Goal: Transaction & Acquisition: Purchase product/service

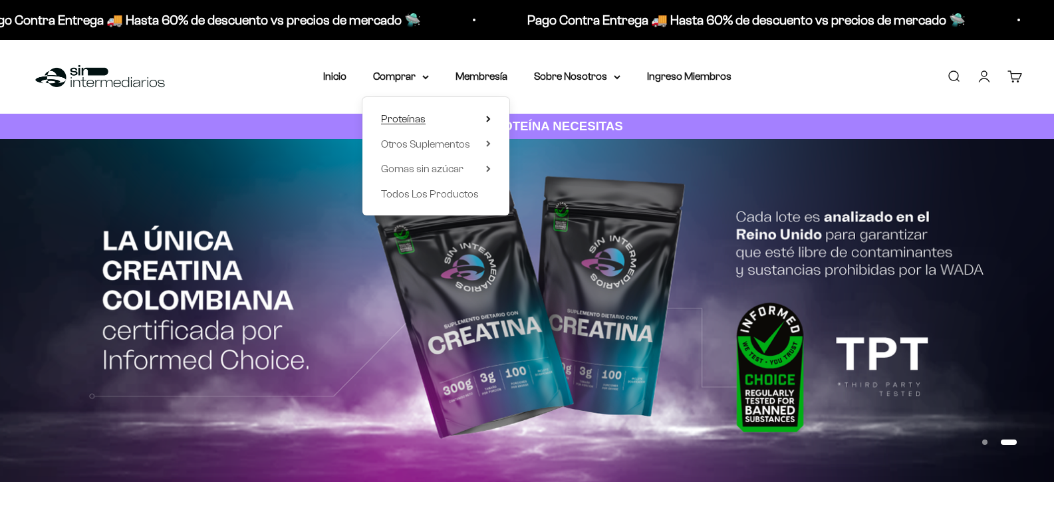
click at [488, 118] on icon at bounding box center [488, 119] width 5 height 7
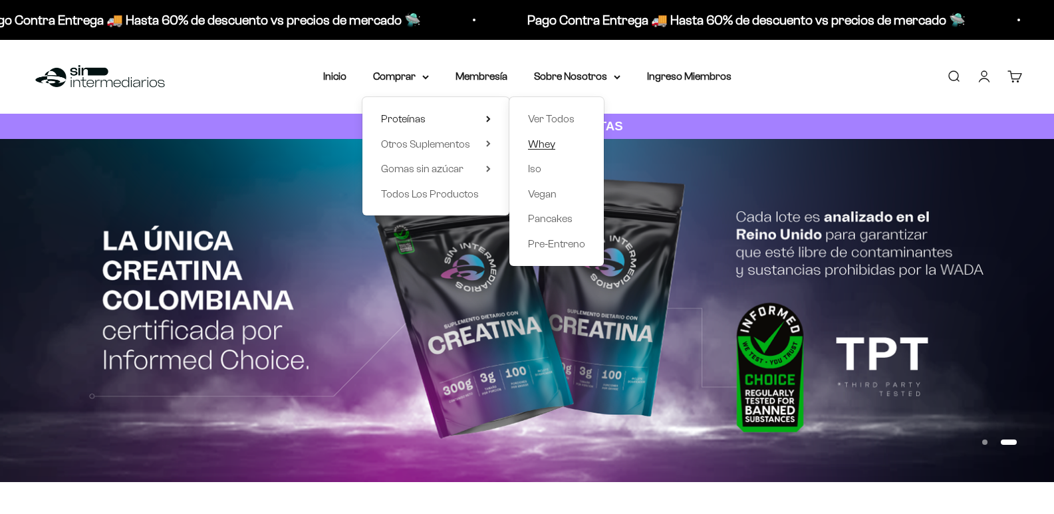
click at [538, 145] on span "Whey" at bounding box center [541, 143] width 27 height 11
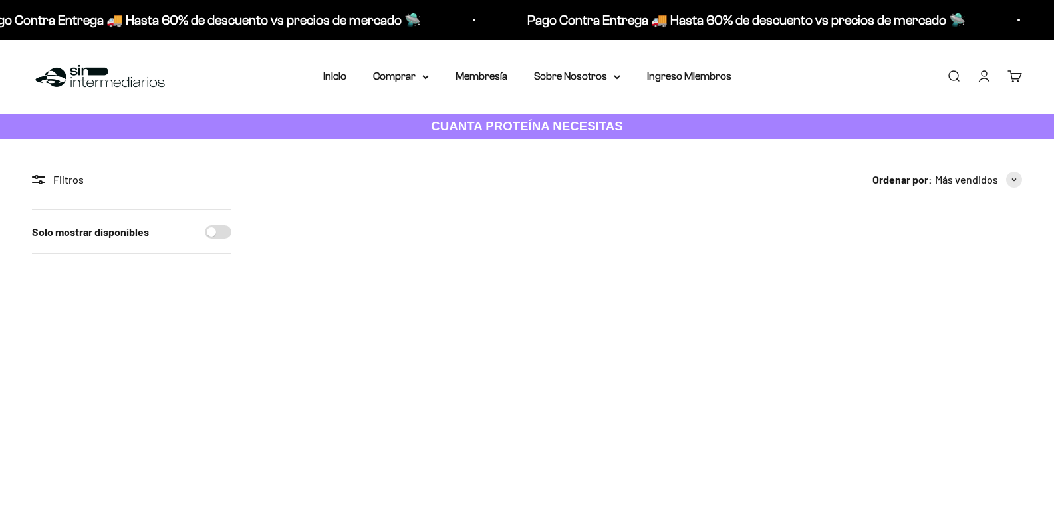
scroll to position [133, 0]
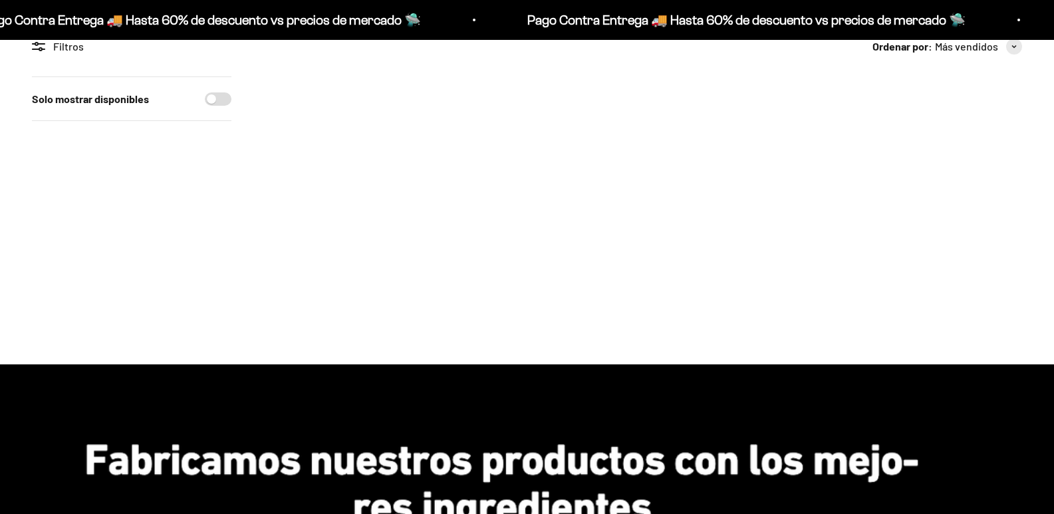
click at [329, 142] on img at bounding box center [332, 146] width 139 height 139
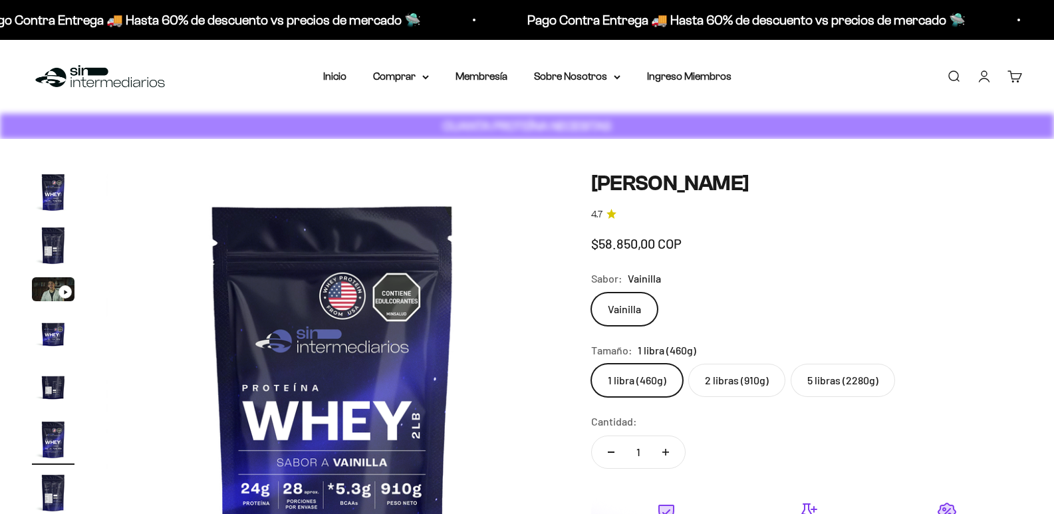
click at [838, 364] on label "5 libras (2280g)" at bounding box center [843, 380] width 104 height 33
click at [591, 363] on input "5 libras (2280g)" at bounding box center [591, 363] width 1 height 1
radio input "true"
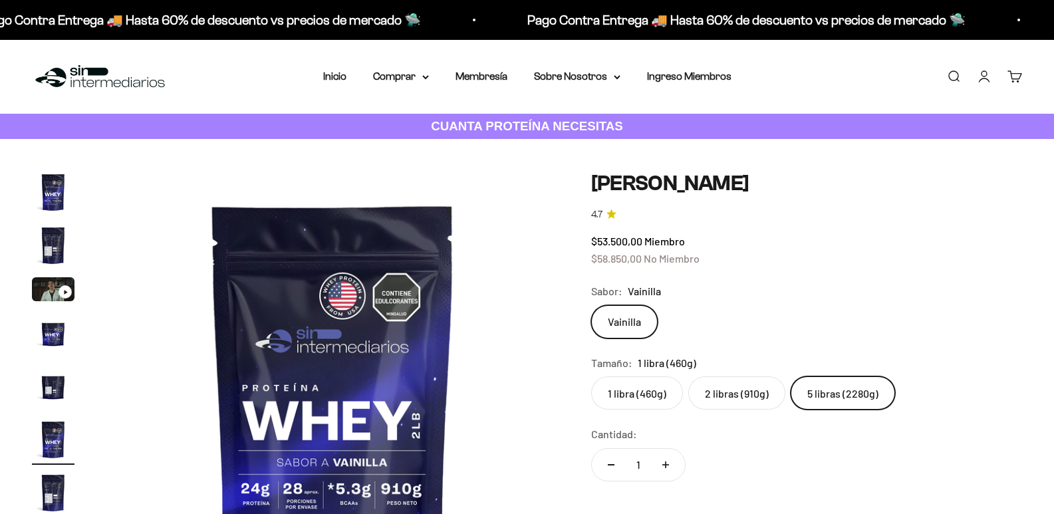
scroll to position [0, 2256]
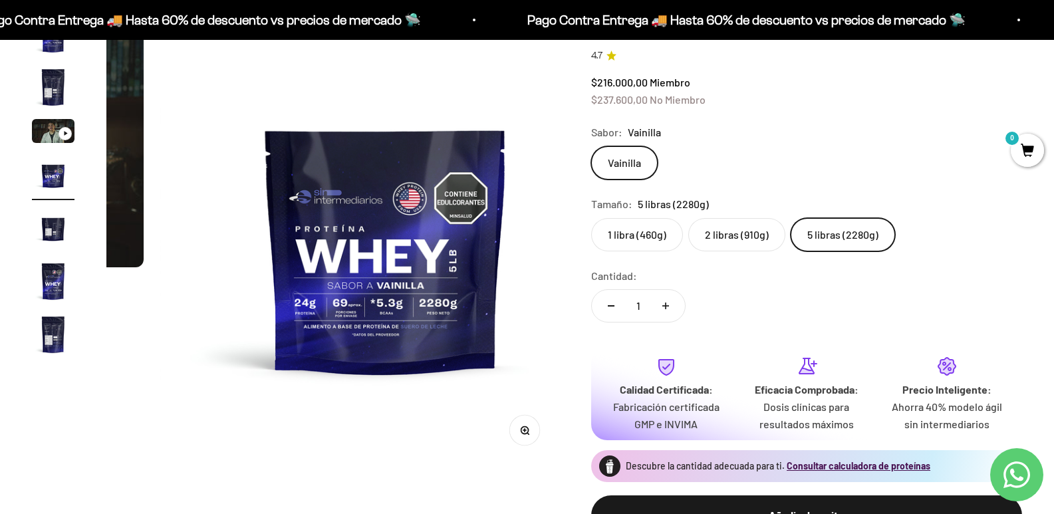
scroll to position [67, 0]
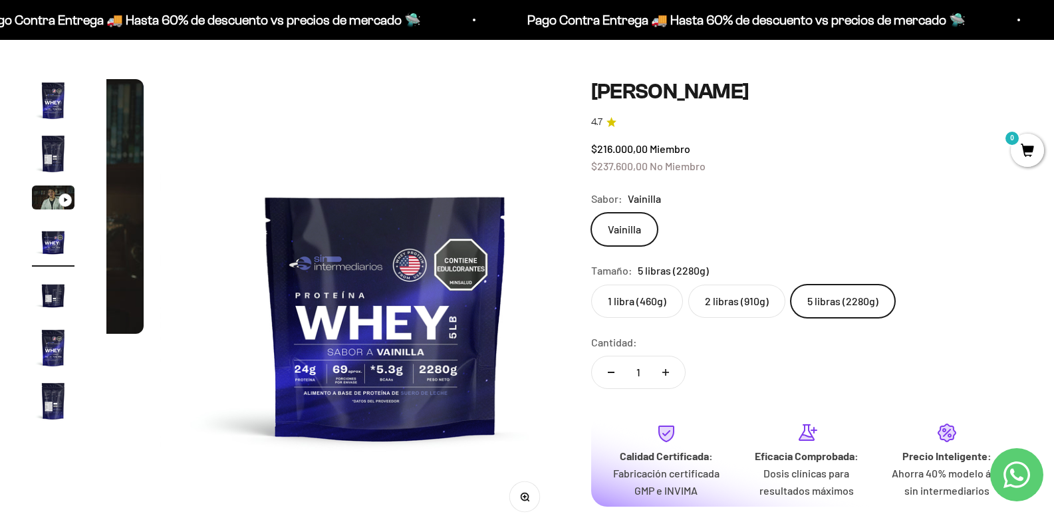
click at [736, 314] on label "2 libras (910g)" at bounding box center [737, 301] width 97 height 33
click at [591, 285] on input "2 libras (910g)" at bounding box center [591, 284] width 1 height 1
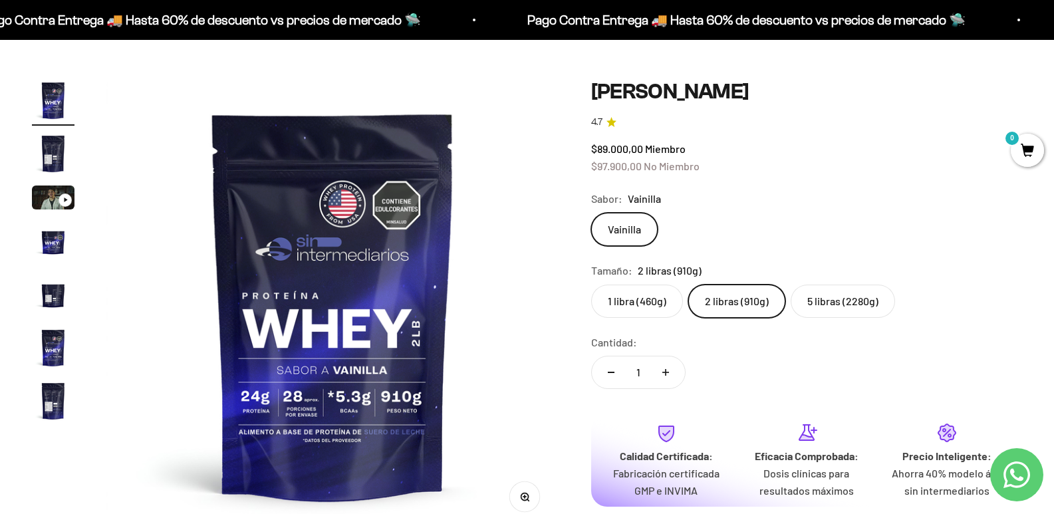
click at [819, 311] on label "5 libras (2280g)" at bounding box center [843, 301] width 104 height 33
click at [591, 285] on input "5 libras (2280g)" at bounding box center [591, 284] width 1 height 1
